Goal: Task Accomplishment & Management: Use online tool/utility

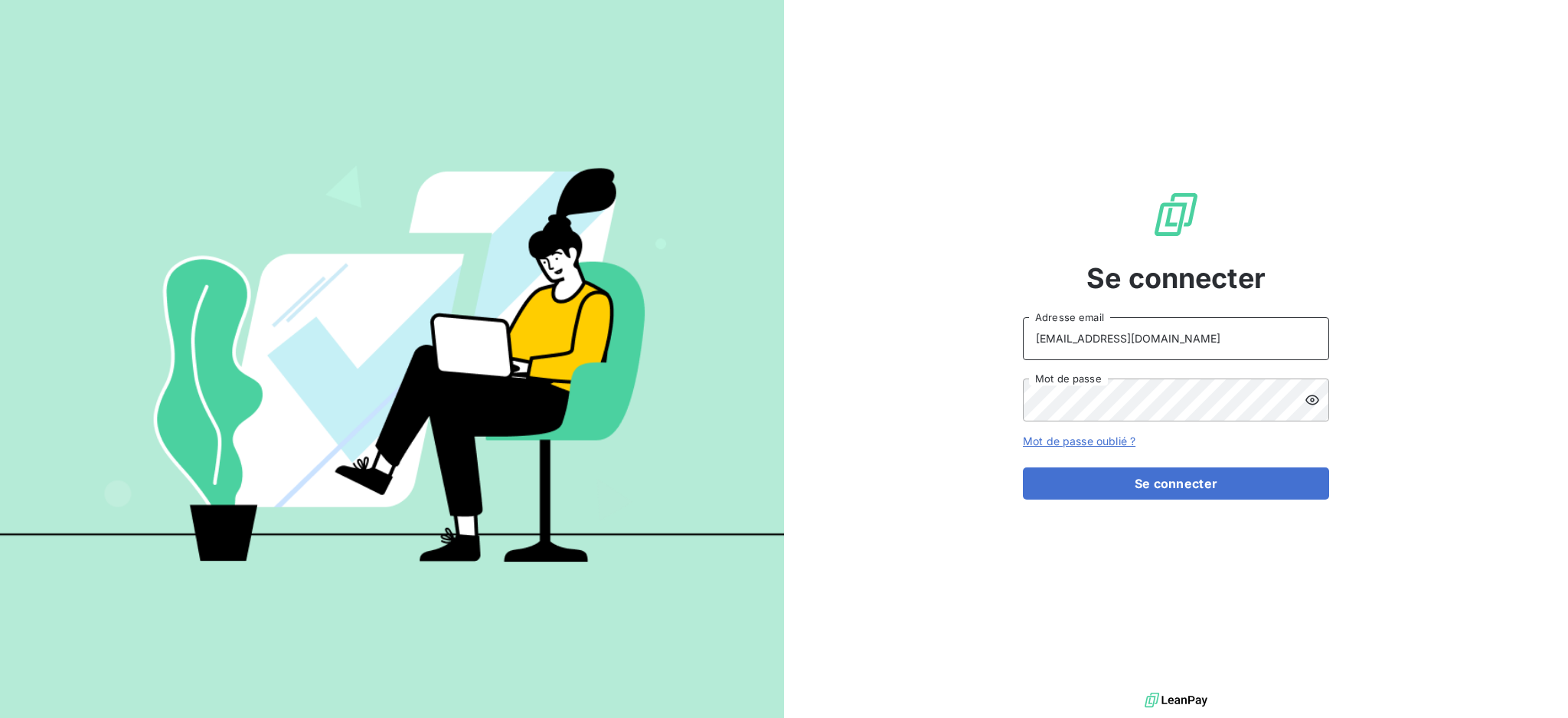
click at [1195, 343] on input "[EMAIL_ADDRESS][DOMAIN_NAME]" at bounding box center [1176, 338] width 306 height 43
type input "[EMAIL_ADDRESS][DOMAIN_NAME]"
click at [1131, 482] on button "Se connecter" at bounding box center [1176, 484] width 306 height 33
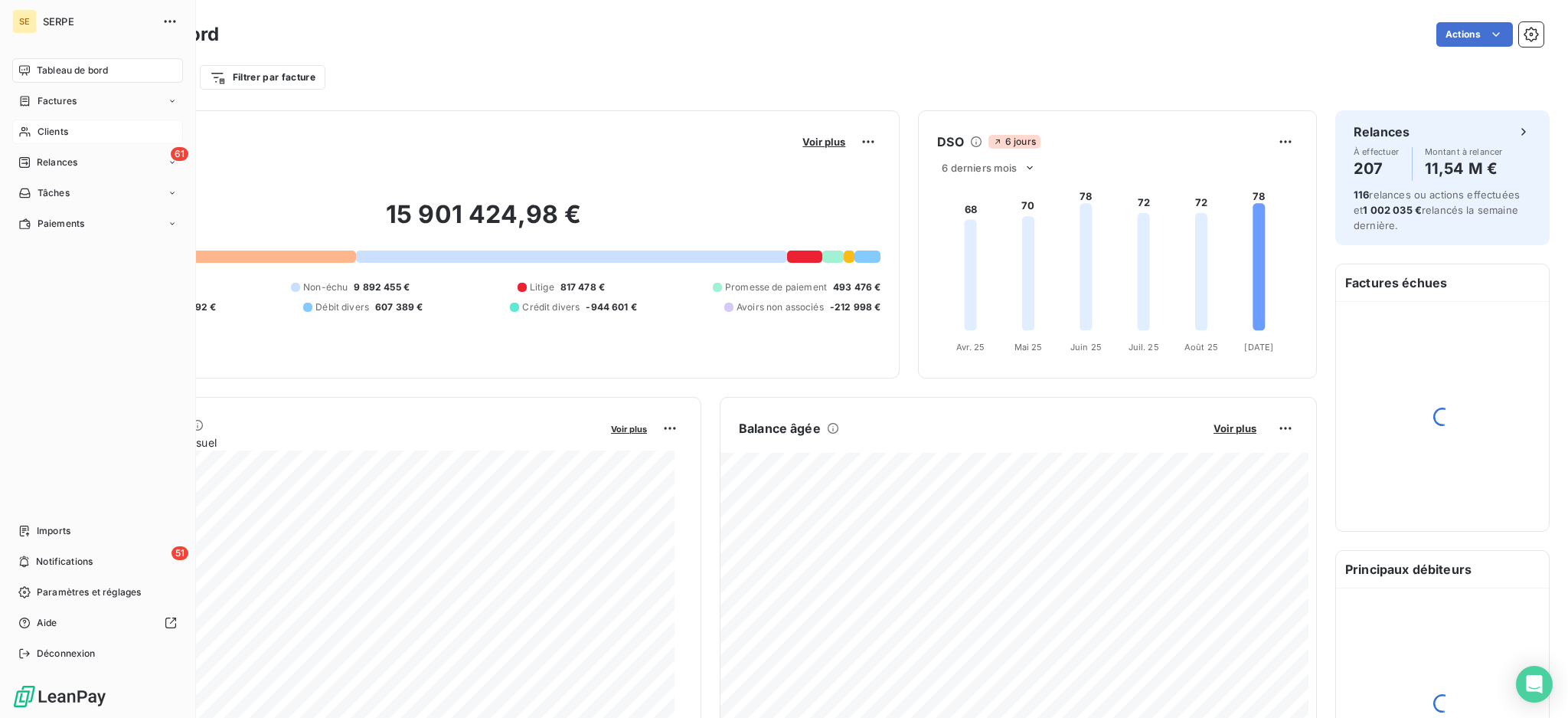
click at [43, 140] on div "Clients" at bounding box center [98, 131] width 171 height 24
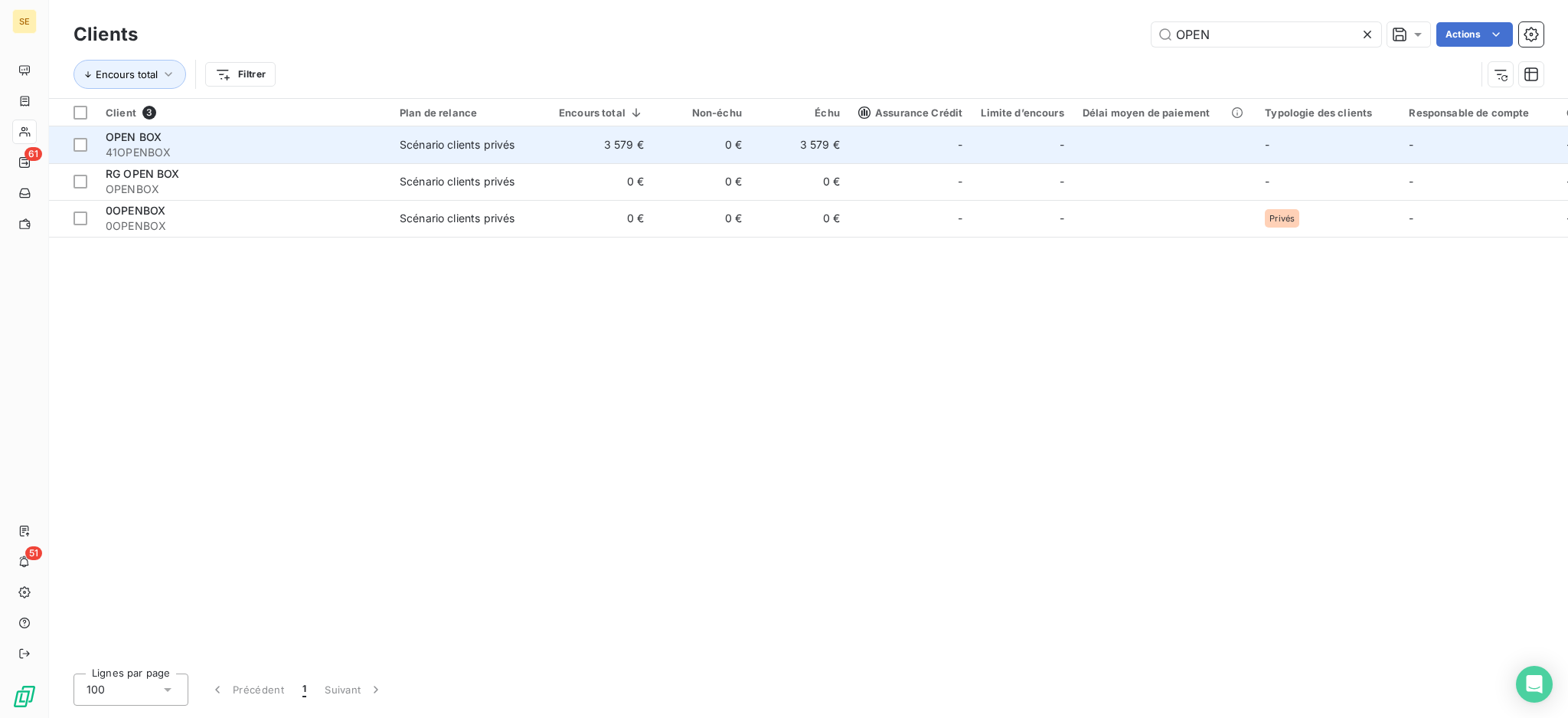
type input "OPEN"
click at [213, 154] on span "41OPENBOX" at bounding box center [243, 152] width 276 height 15
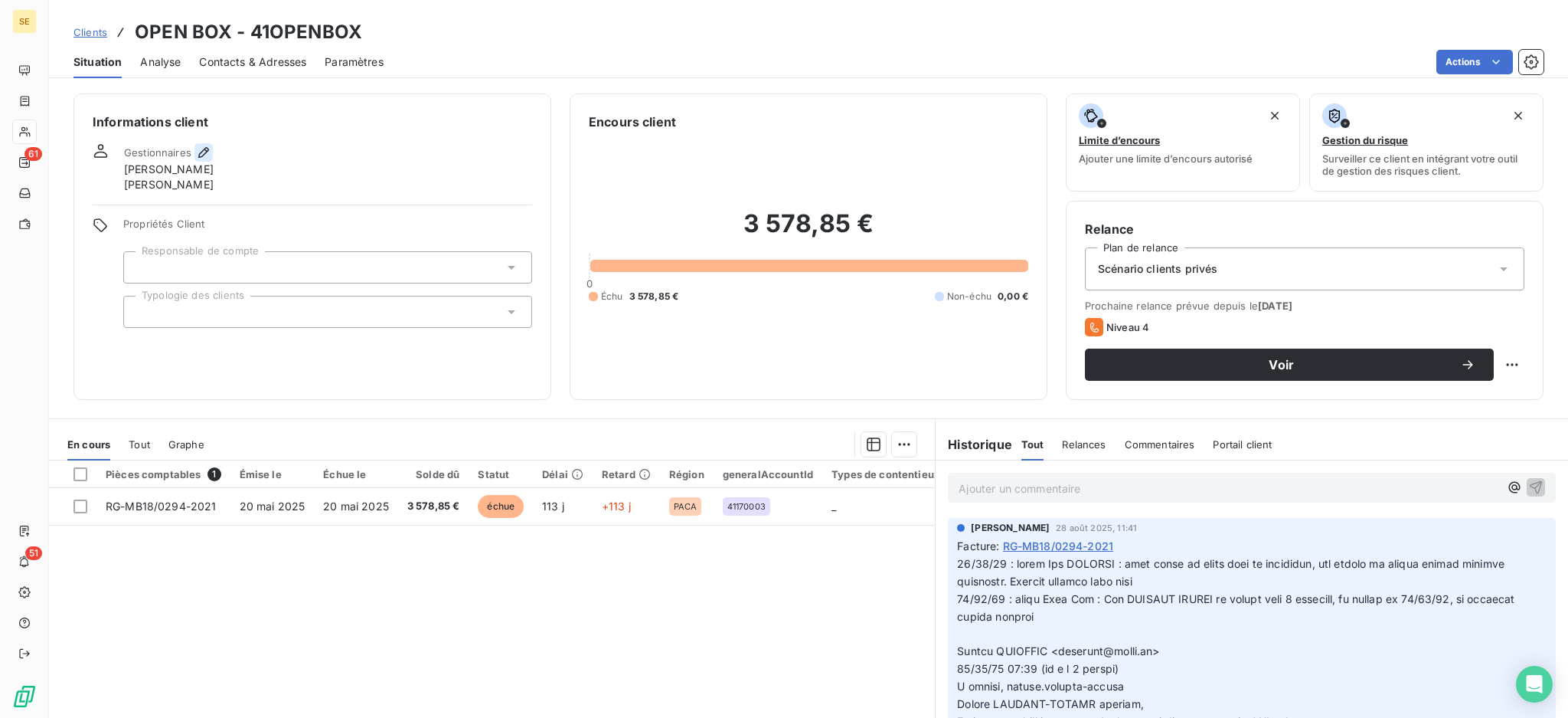
click at [204, 146] on icon "button" at bounding box center [203, 152] width 15 height 15
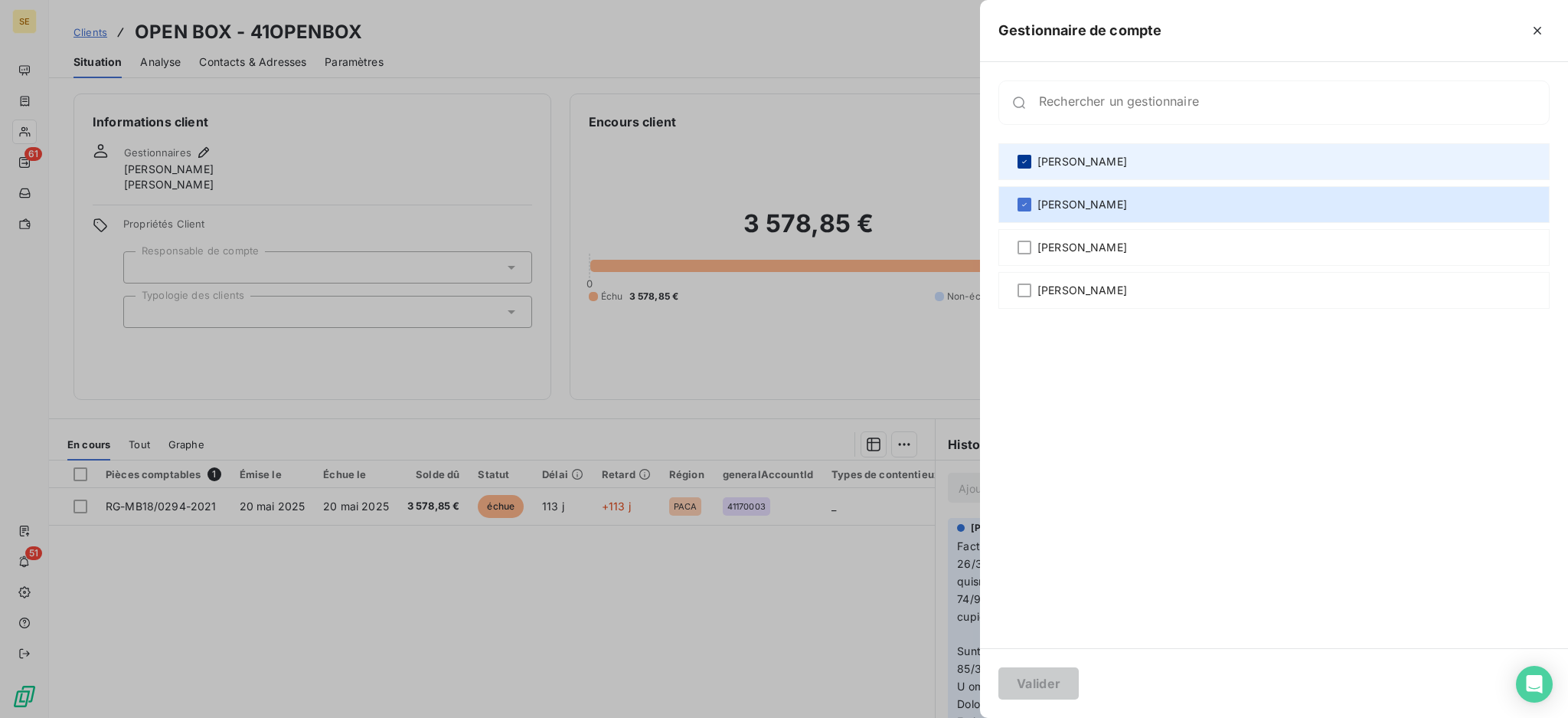
click at [1019, 158] on div at bounding box center [1024, 161] width 14 height 14
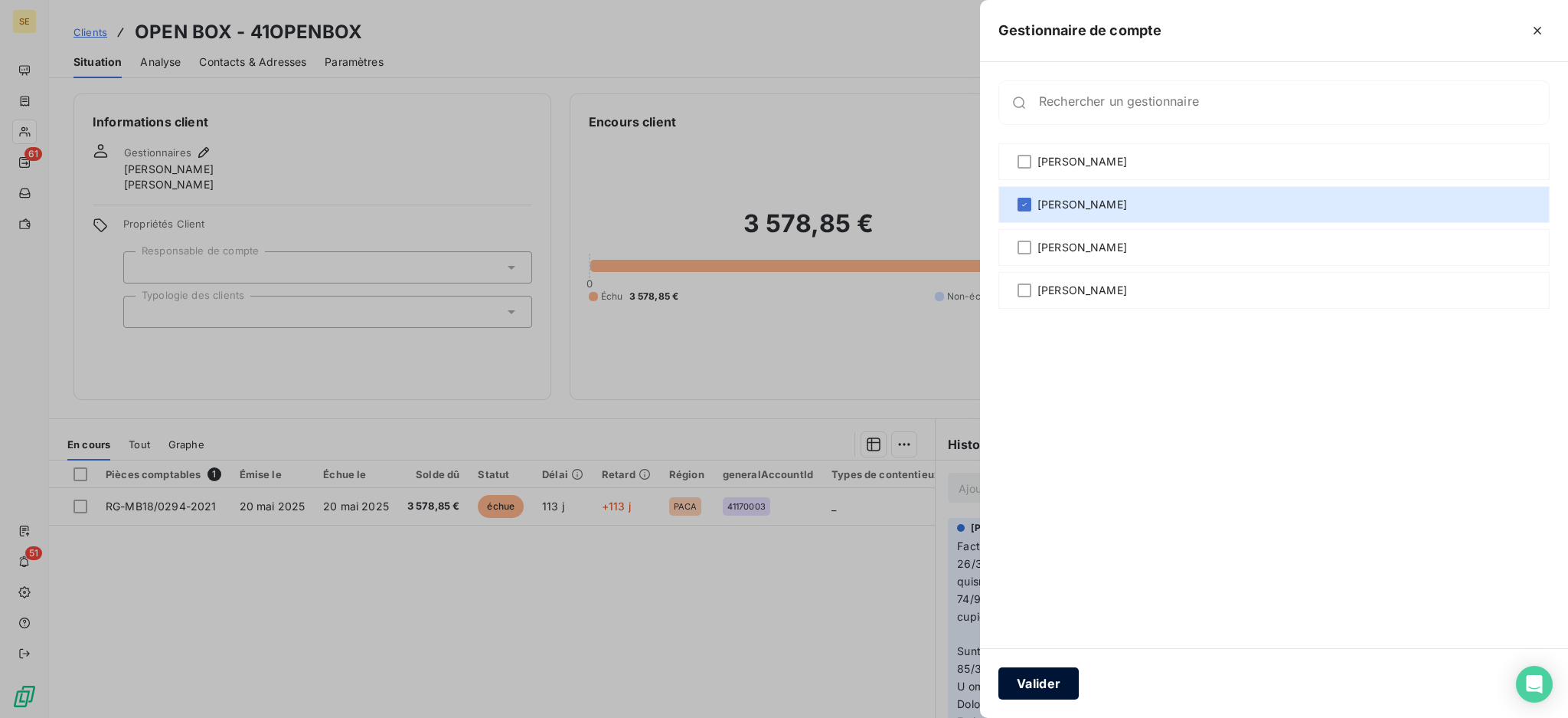
click at [1047, 693] on button "Valider" at bounding box center [1038, 684] width 80 height 33
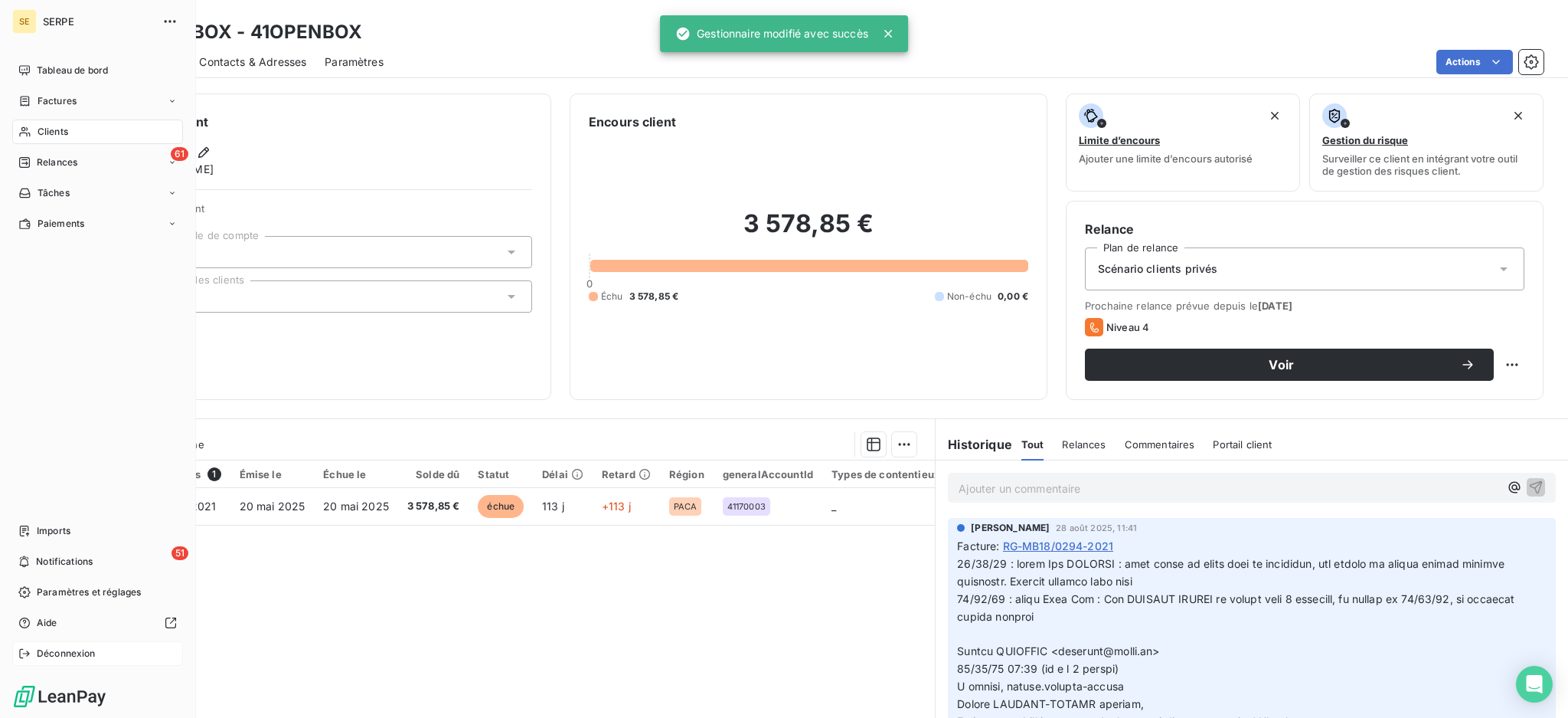
click at [62, 654] on span "Déconnexion" at bounding box center [66, 653] width 59 height 14
